Goal: Transaction & Acquisition: Purchase product/service

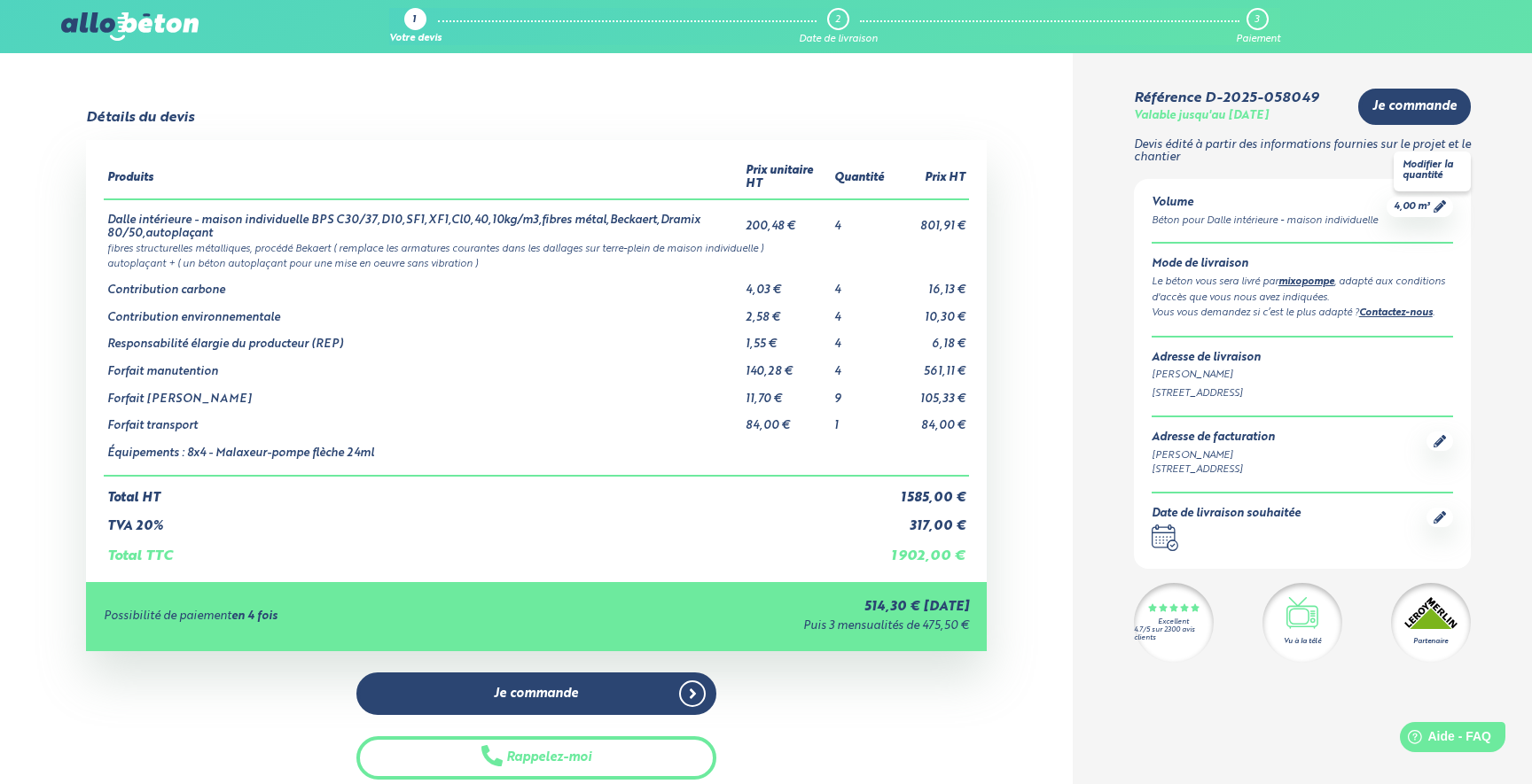
click at [1436, 208] on icon at bounding box center [1439, 206] width 13 height 13
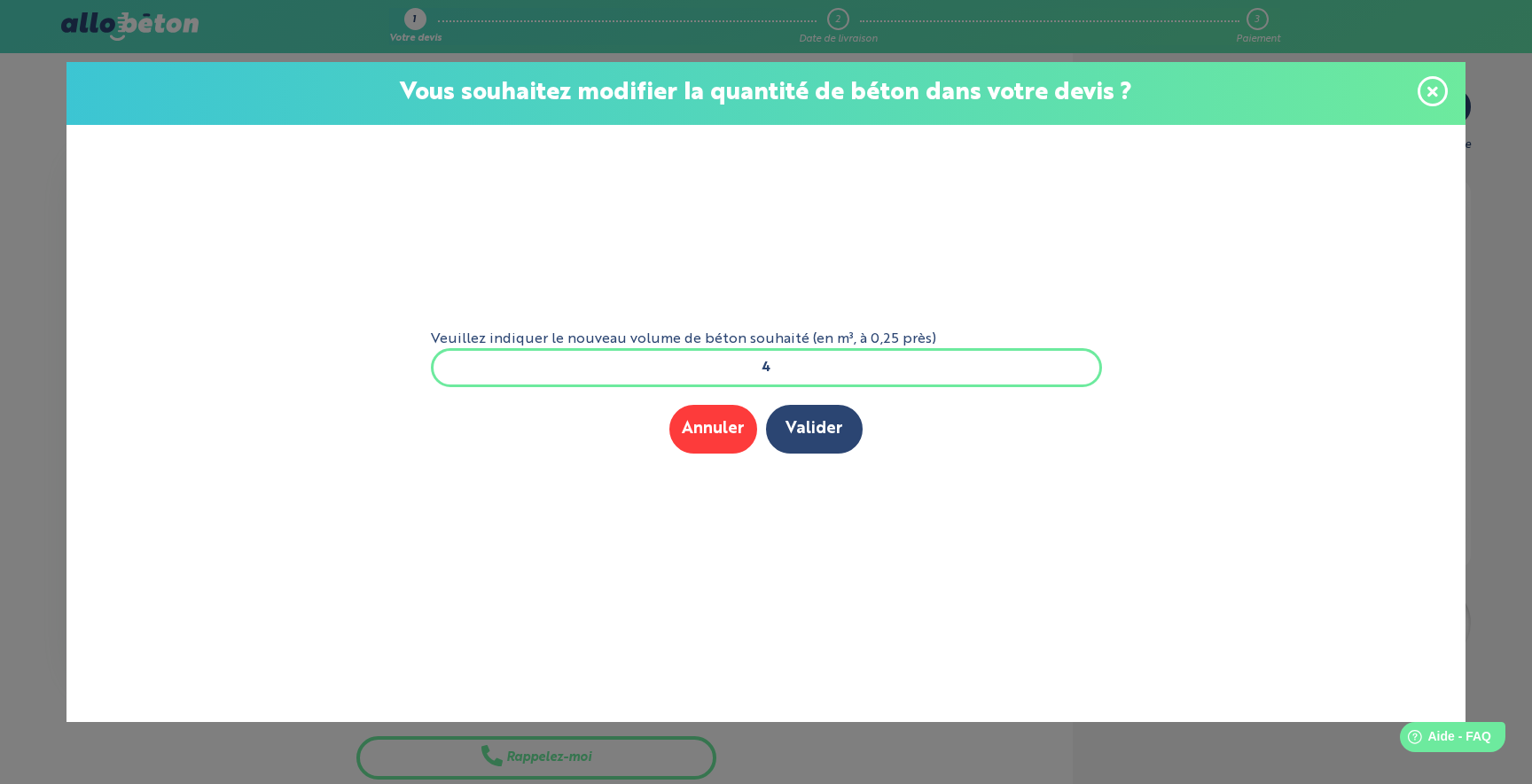
drag, startPoint x: 795, startPoint y: 370, endPoint x: 735, endPoint y: 370, distance: 60.0
click at [735, 370] on input "4" at bounding box center [766, 367] width 671 height 39
type input "5"
click at [690, 429] on button "Annuler" at bounding box center [712, 429] width 88 height 48
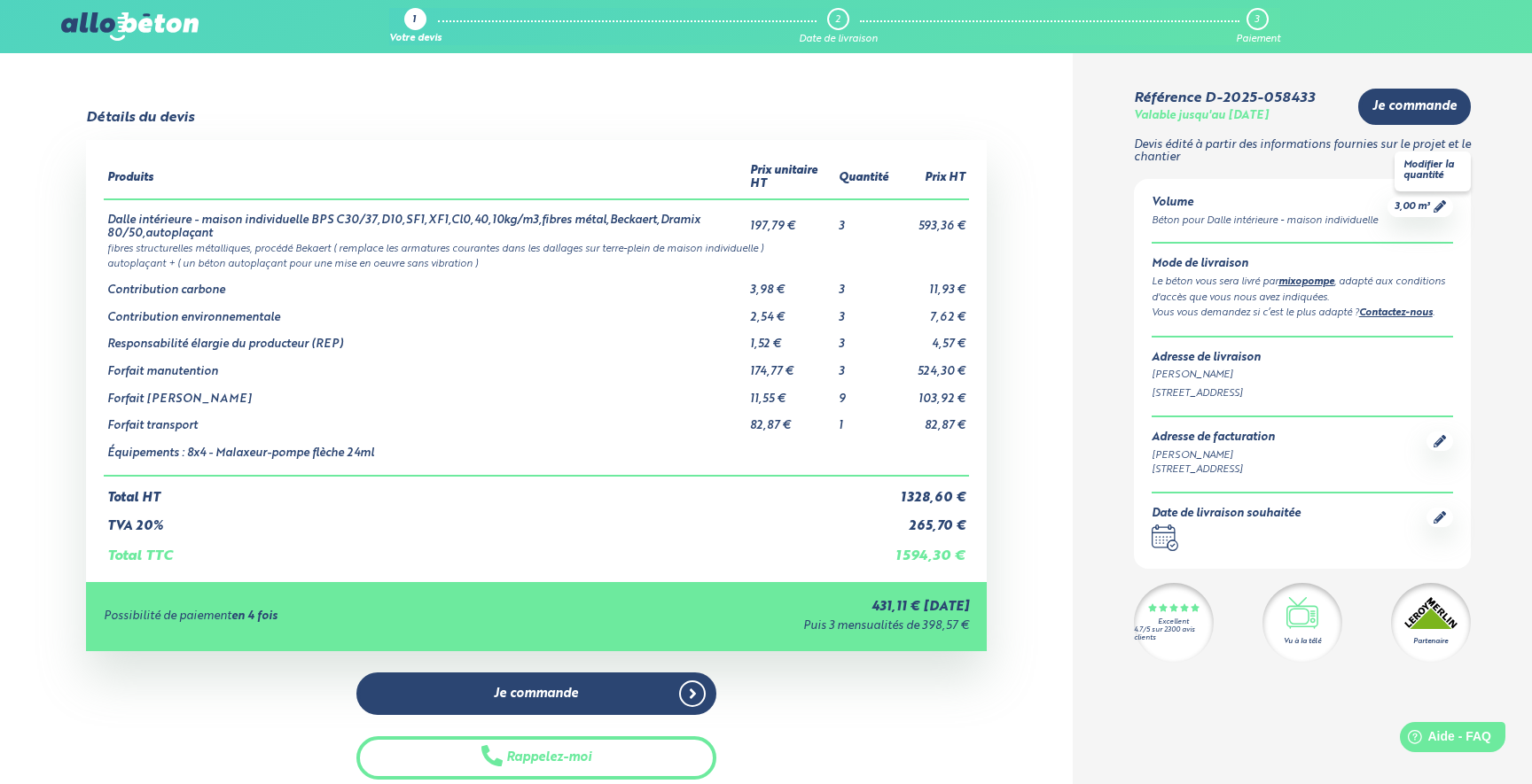
click at [1431, 206] on link "3,00 m³" at bounding box center [1419, 206] width 51 height 13
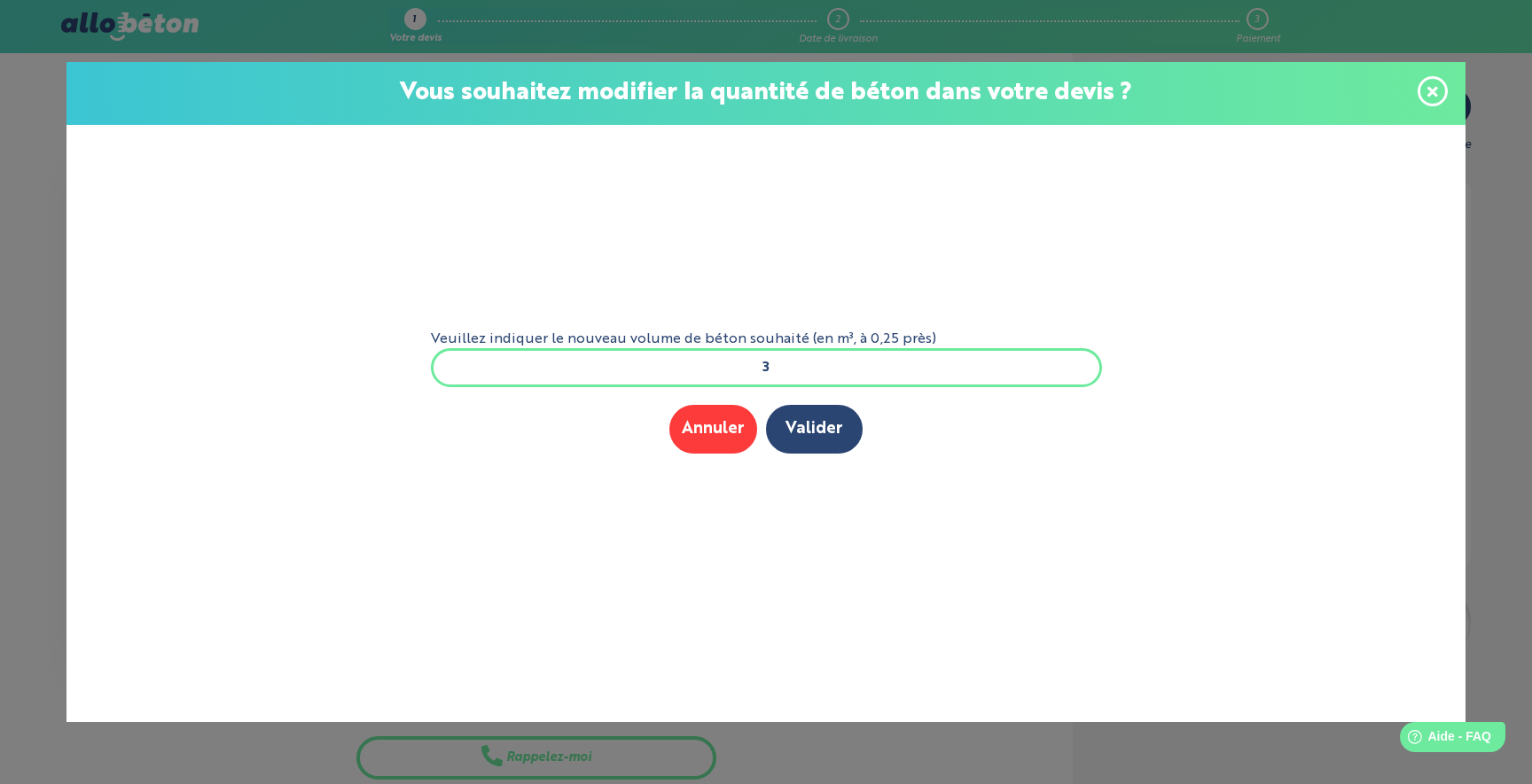
drag, startPoint x: 812, startPoint y: 360, endPoint x: 735, endPoint y: 360, distance: 77.0
click at [735, 360] on input "3" at bounding box center [766, 367] width 671 height 39
type input "5"
click at [814, 438] on button "Valider" at bounding box center [814, 429] width 97 height 48
